Goal: Transaction & Acquisition: Purchase product/service

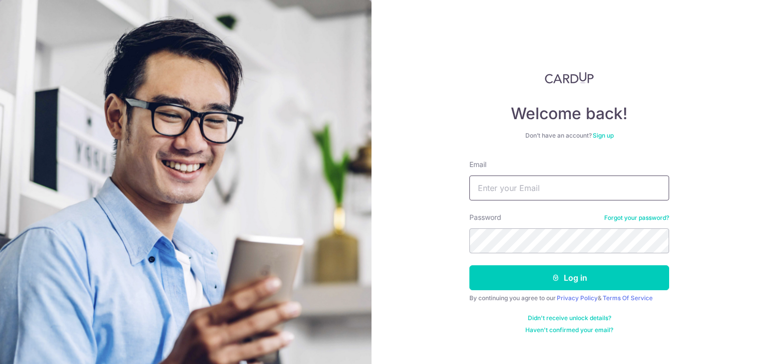
click at [564, 179] on input "Email" at bounding box center [569, 188] width 200 height 25
type input "icefrost_82@hotmail.com"
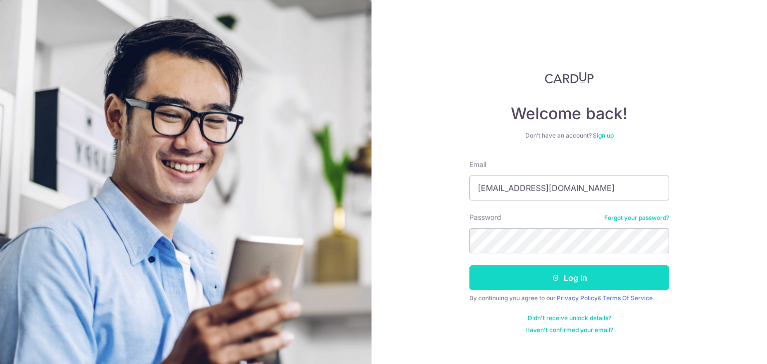
click at [543, 282] on button "Log in" at bounding box center [569, 278] width 200 height 25
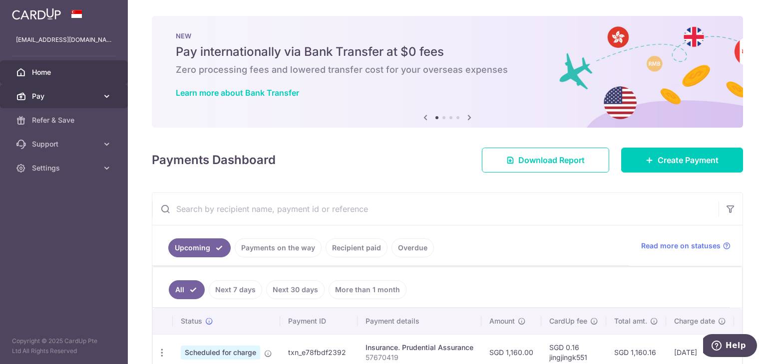
click at [68, 98] on span "Pay" at bounding box center [65, 96] width 66 height 10
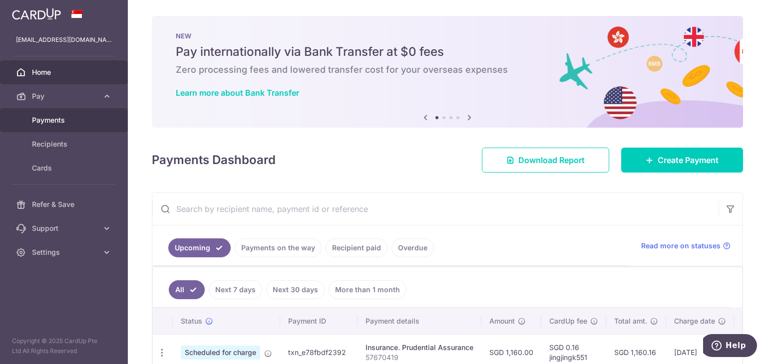
click at [68, 116] on span "Payments" at bounding box center [65, 120] width 66 height 10
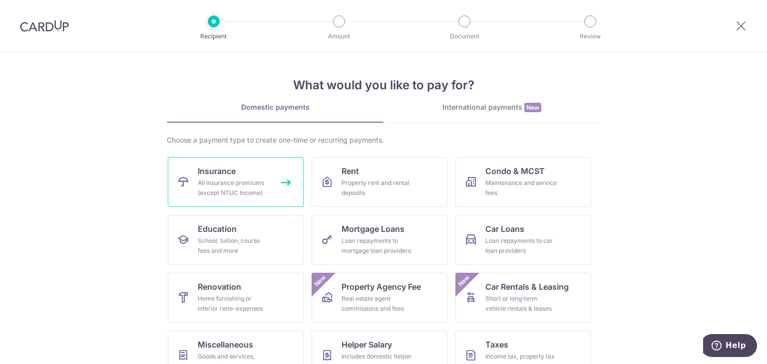
click at [237, 178] on div "All insurance premiums (except NTUC Income)" at bounding box center [234, 188] width 72 height 20
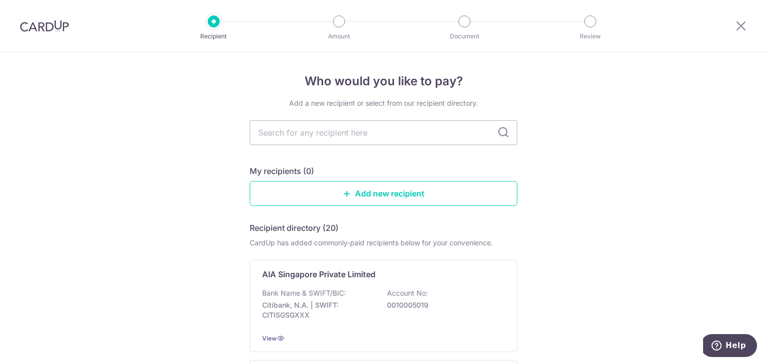
click at [407, 166] on div "My recipients (0)" at bounding box center [384, 171] width 268 height 12
click at [433, 135] on input "text" at bounding box center [384, 132] width 268 height 25
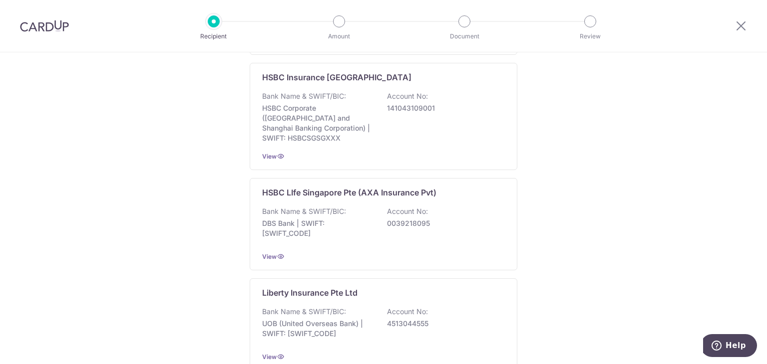
scroll to position [996, 0]
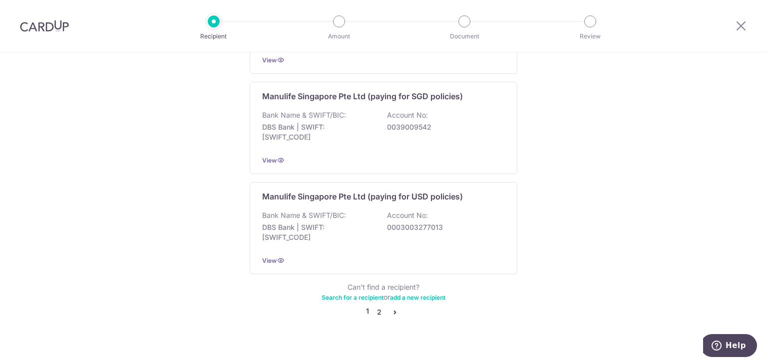
click at [378, 306] on link "2" at bounding box center [379, 312] width 12 height 12
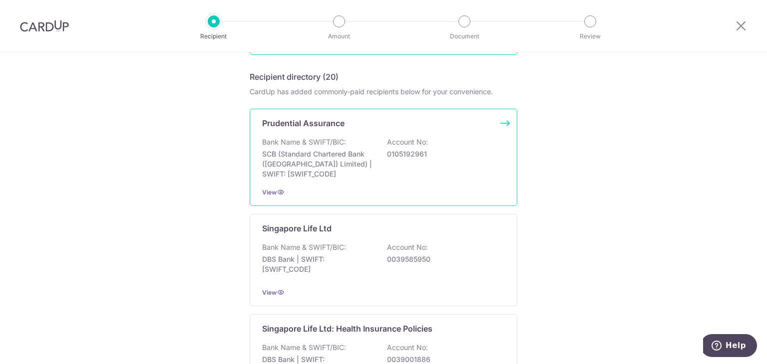
scroll to position [150, 0]
click at [364, 194] on div "View" at bounding box center [383, 194] width 243 height 10
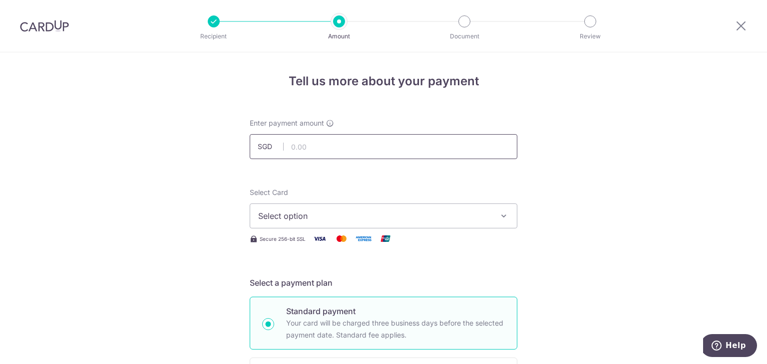
click at [332, 144] on input "text" at bounding box center [384, 146] width 268 height 25
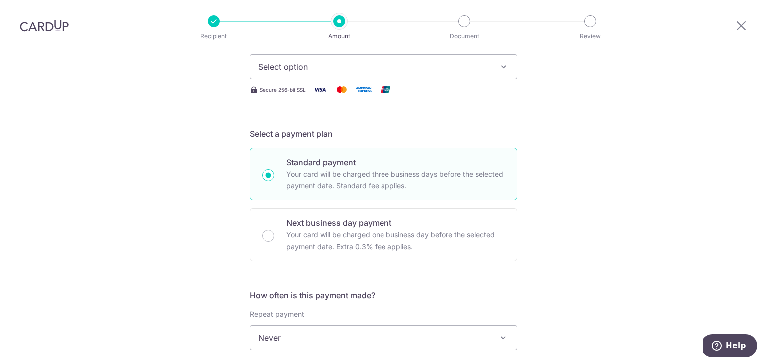
scroll to position [150, 0]
click at [326, 65] on span "Select option" at bounding box center [374, 66] width 233 height 12
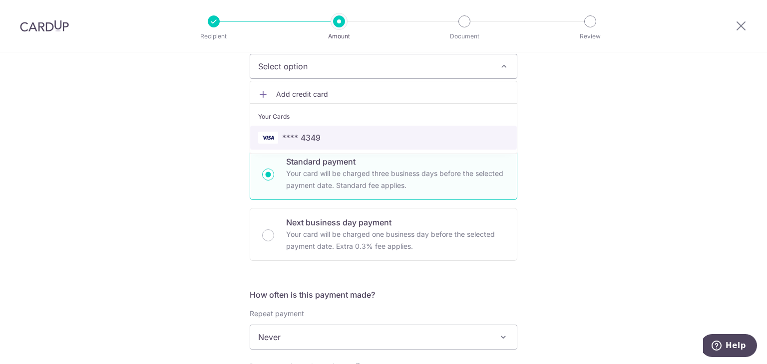
drag, startPoint x: 322, startPoint y: 139, endPoint x: 322, endPoint y: 204, distance: 64.9
click at [322, 139] on span "**** 4349" at bounding box center [383, 138] width 251 height 12
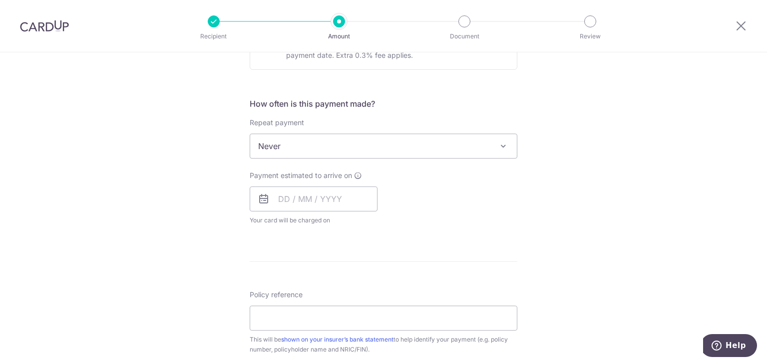
scroll to position [399, 0]
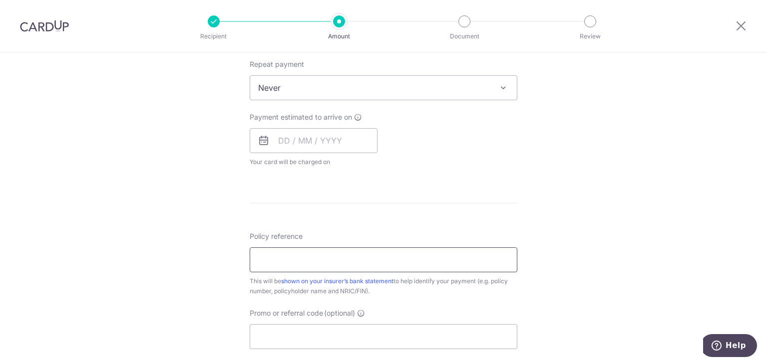
click at [316, 255] on input "Policy reference" at bounding box center [384, 260] width 268 height 25
paste input "57670419"
type input "57670419"
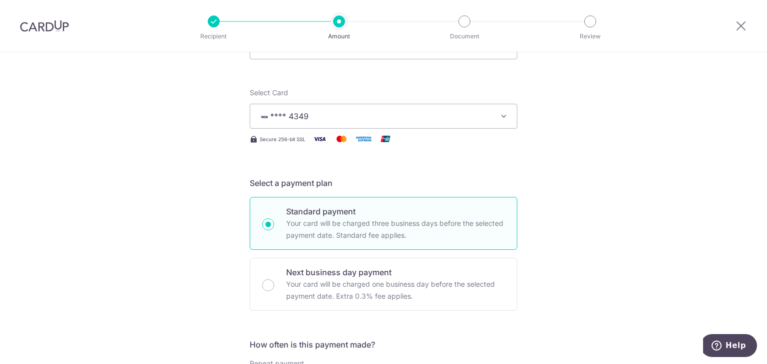
scroll to position [0, 0]
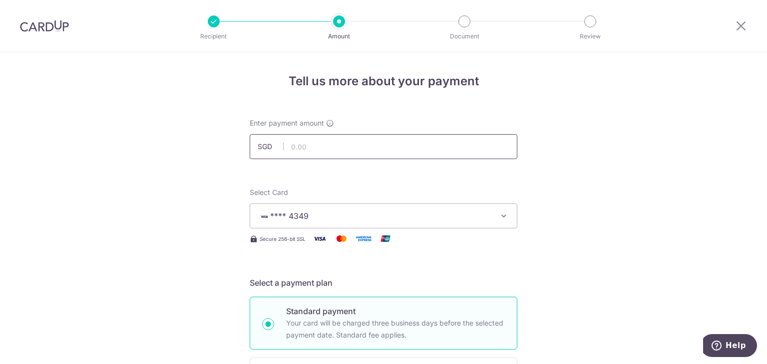
click at [331, 147] on input "text" at bounding box center [384, 146] width 268 height 25
paste input "253.25"
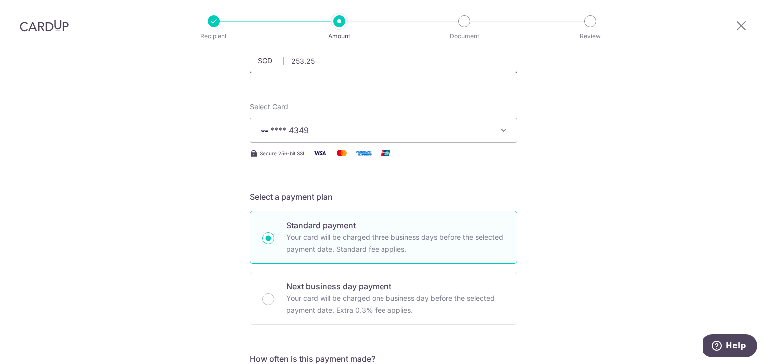
scroll to position [150, 0]
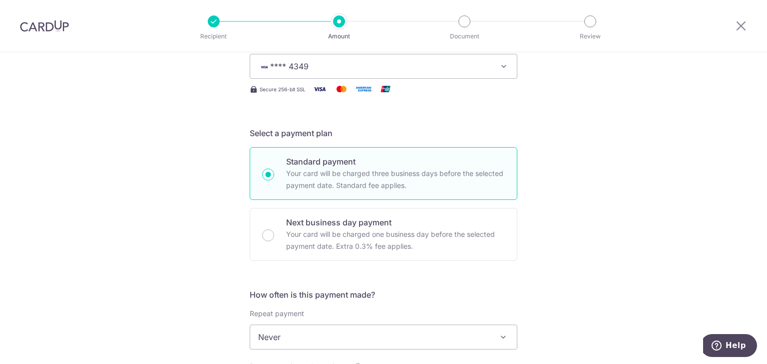
type input "253.25"
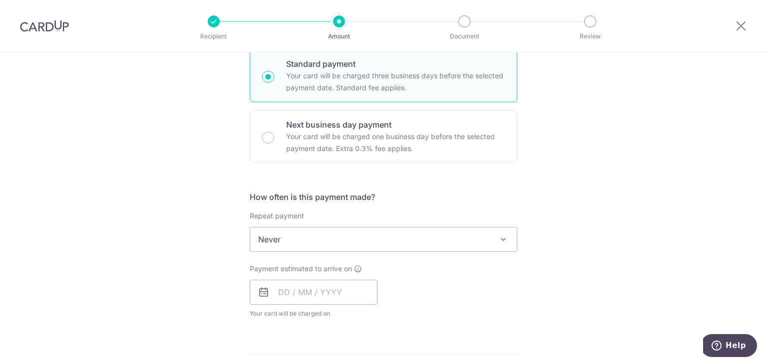
scroll to position [299, 0]
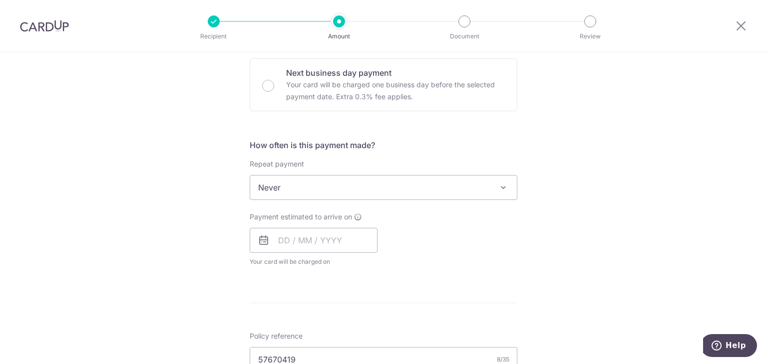
click at [379, 192] on span "Never" at bounding box center [383, 188] width 267 height 24
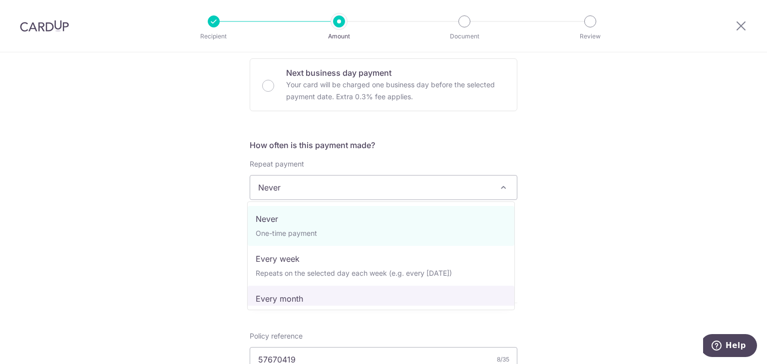
select select "3"
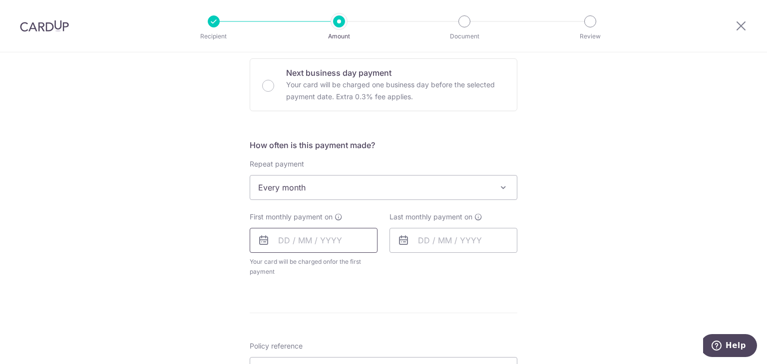
click at [322, 236] on input "text" at bounding box center [314, 240] width 128 height 25
click at [350, 310] on link "4" at bounding box center [350, 311] width 16 height 16
type input "[DATE]"
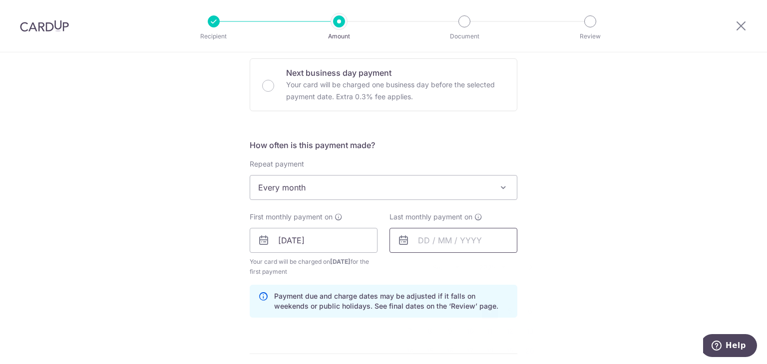
click at [423, 245] on input "text" at bounding box center [453, 240] width 128 height 25
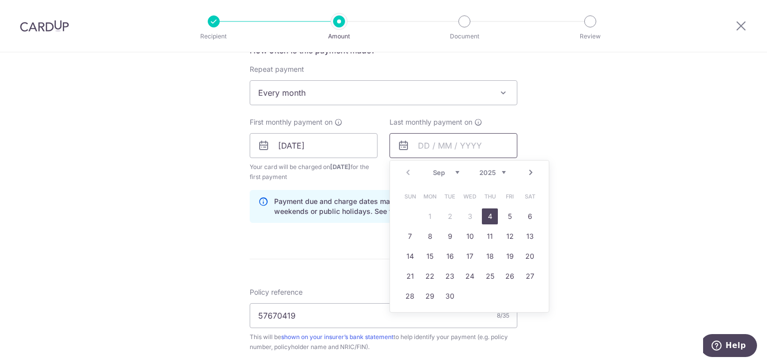
scroll to position [399, 0]
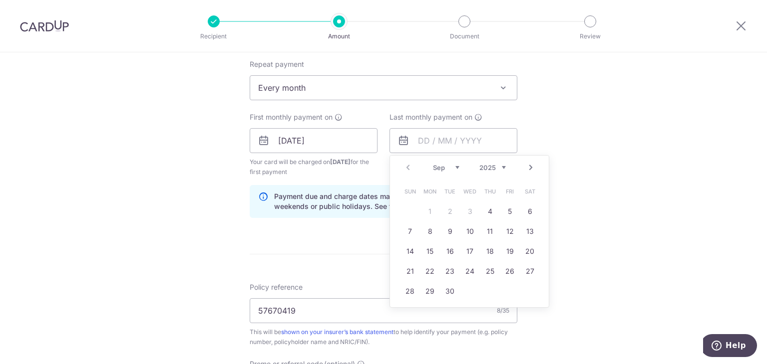
click at [452, 166] on select "Sep Oct Nov Dec" at bounding box center [446, 168] width 26 height 8
click at [445, 164] on select "Sep Oct Nov Dec" at bounding box center [446, 168] width 26 height 8
click at [448, 232] on link "4" at bounding box center [450, 232] width 16 height 16
type input "[DATE]"
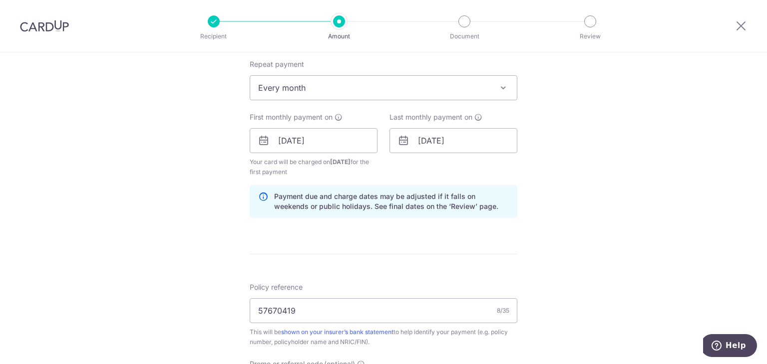
click at [578, 168] on div "Tell us more about your payment Enter payment amount SGD 253.25 253.25 Select C…" at bounding box center [383, 130] width 767 height 954
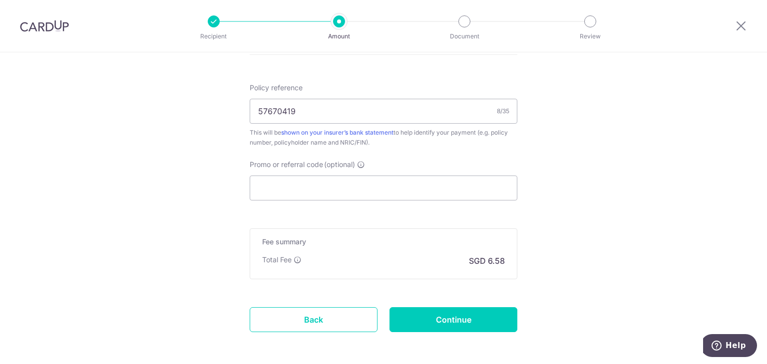
scroll to position [641, 0]
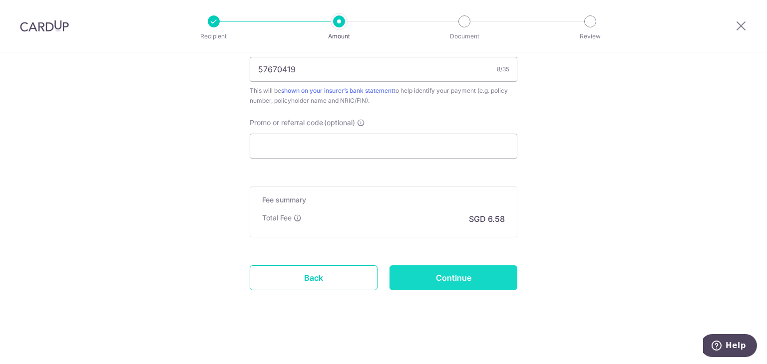
click at [471, 278] on input "Continue" at bounding box center [453, 278] width 128 height 25
type input "Create Schedule"
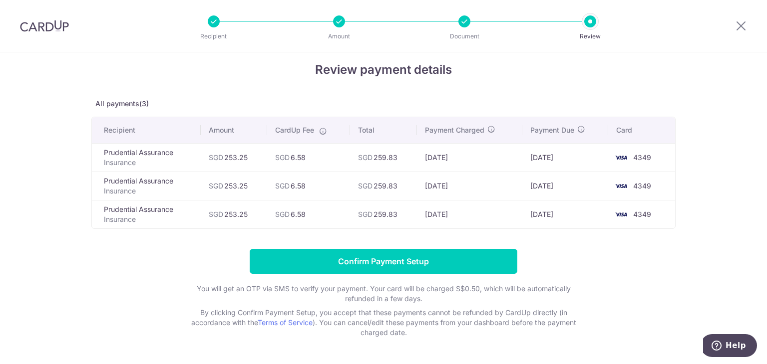
scroll to position [43, 0]
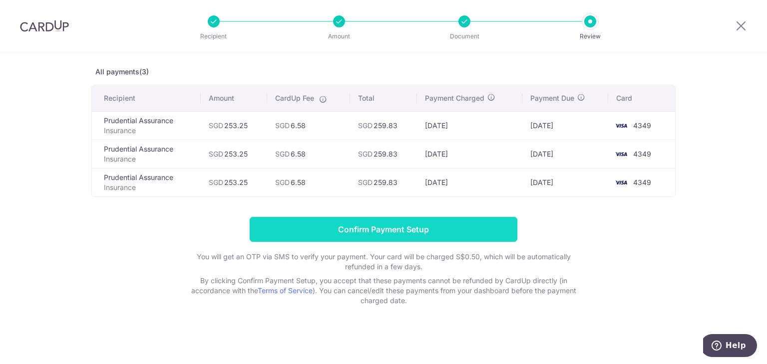
click at [413, 224] on input "Confirm Payment Setup" at bounding box center [384, 229] width 268 height 25
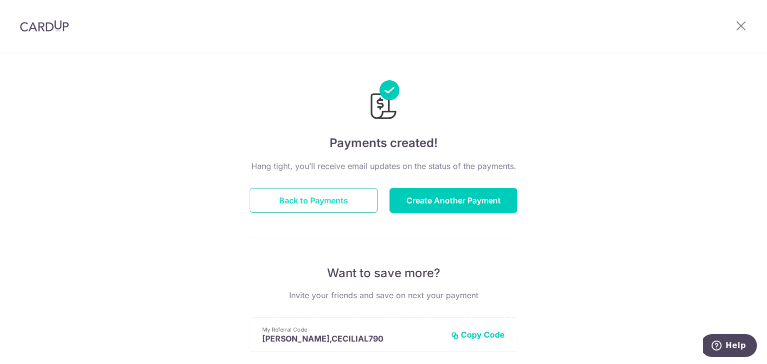
click at [324, 205] on button "Back to Payments" at bounding box center [314, 200] width 128 height 25
